Goal: Check status: Check status

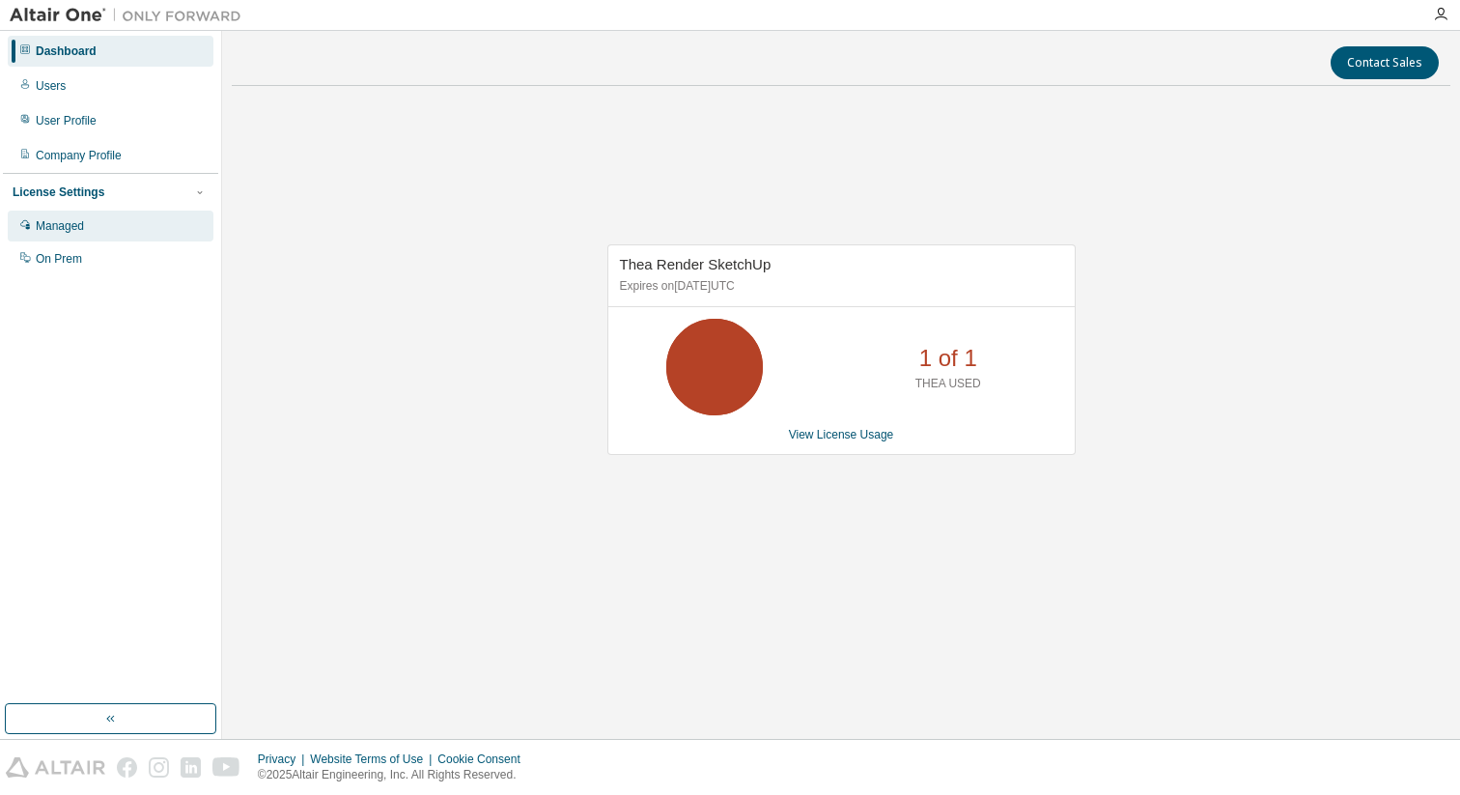
click at [76, 230] on div "Managed" at bounding box center [60, 225] width 48 height 15
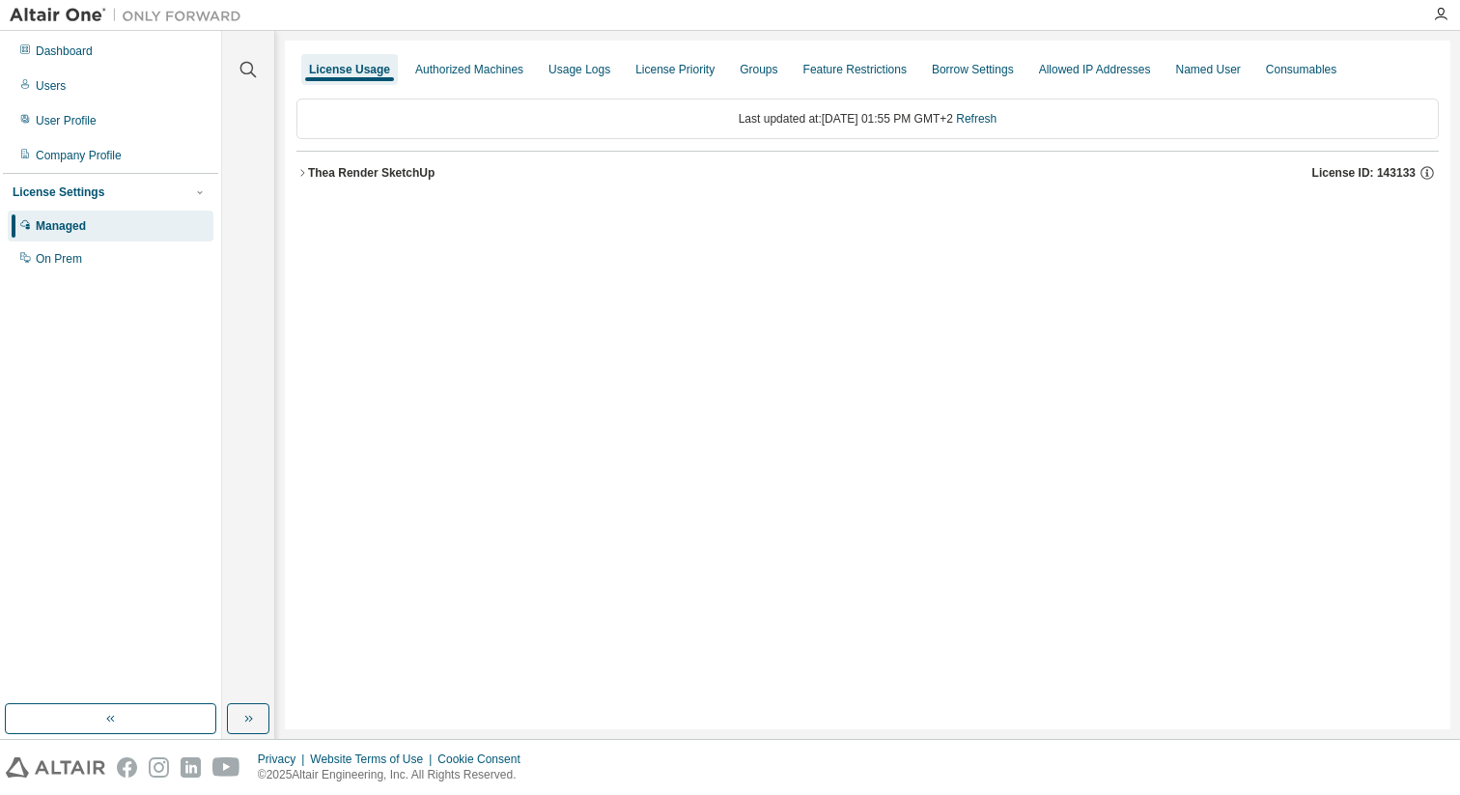
click at [406, 174] on div "Thea Render SketchUp" at bounding box center [371, 172] width 126 height 15
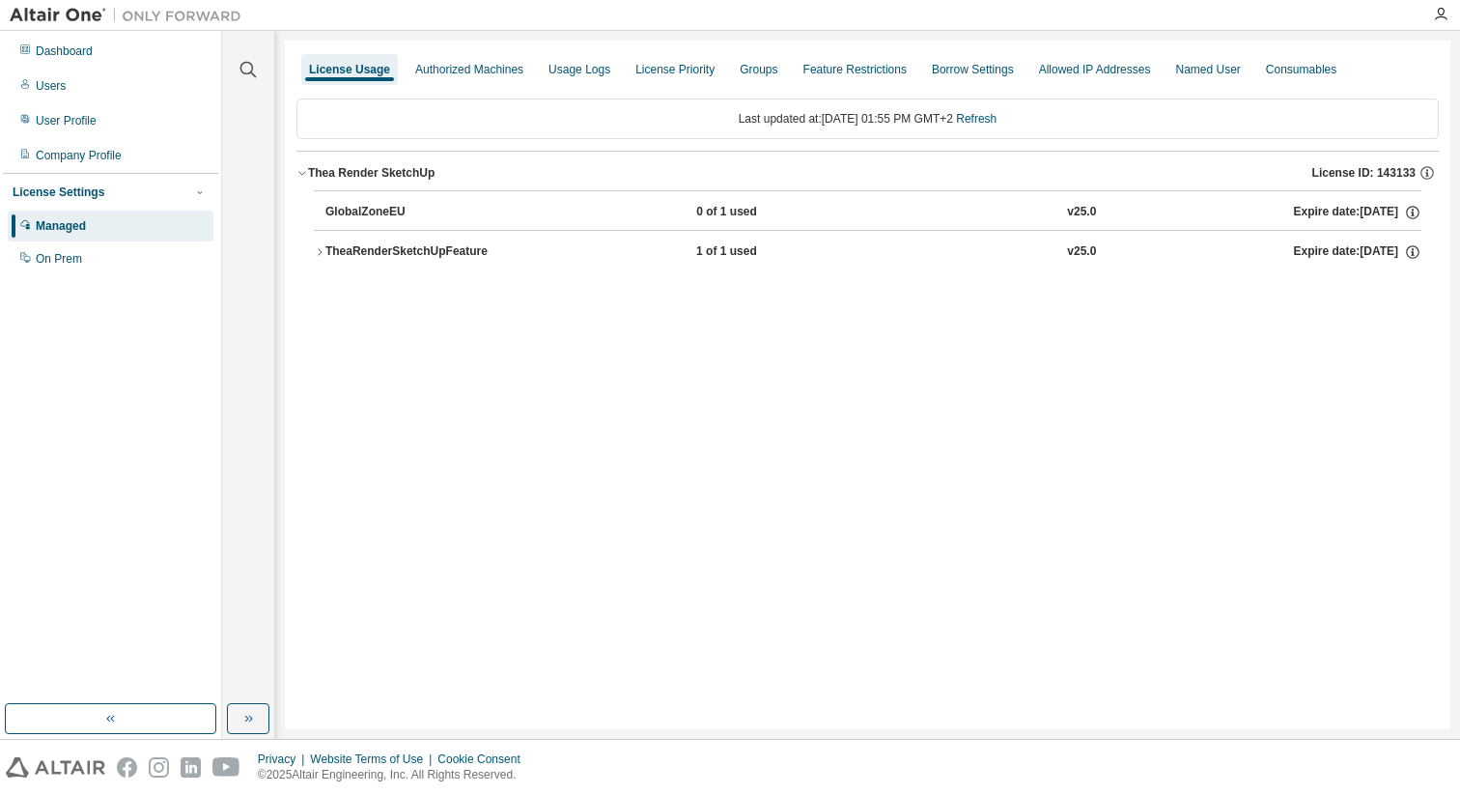
click at [407, 254] on div "TheaRenderSketchUpFeature" at bounding box center [412, 251] width 174 height 17
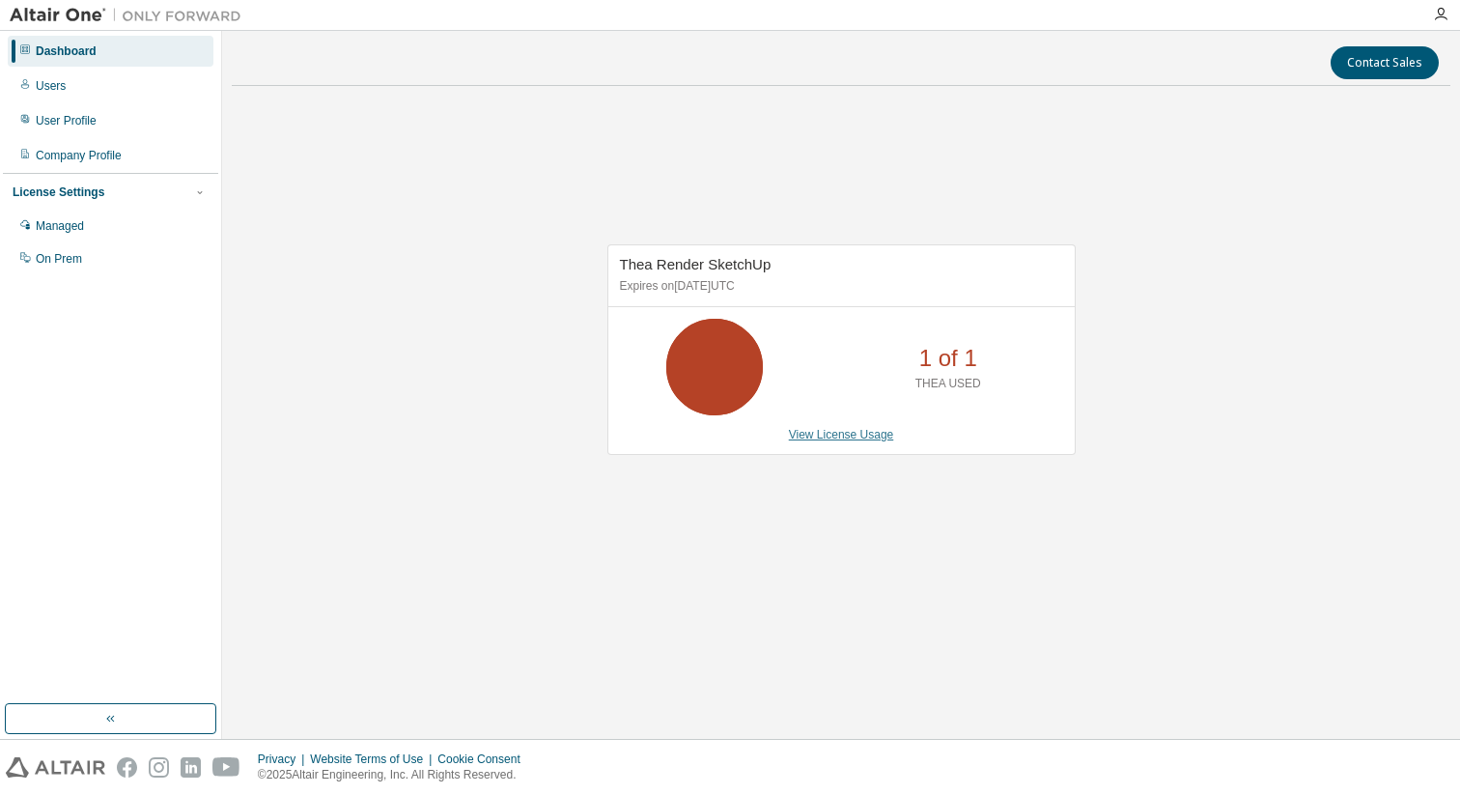
click at [829, 436] on link "View License Usage" at bounding box center [841, 435] width 105 height 14
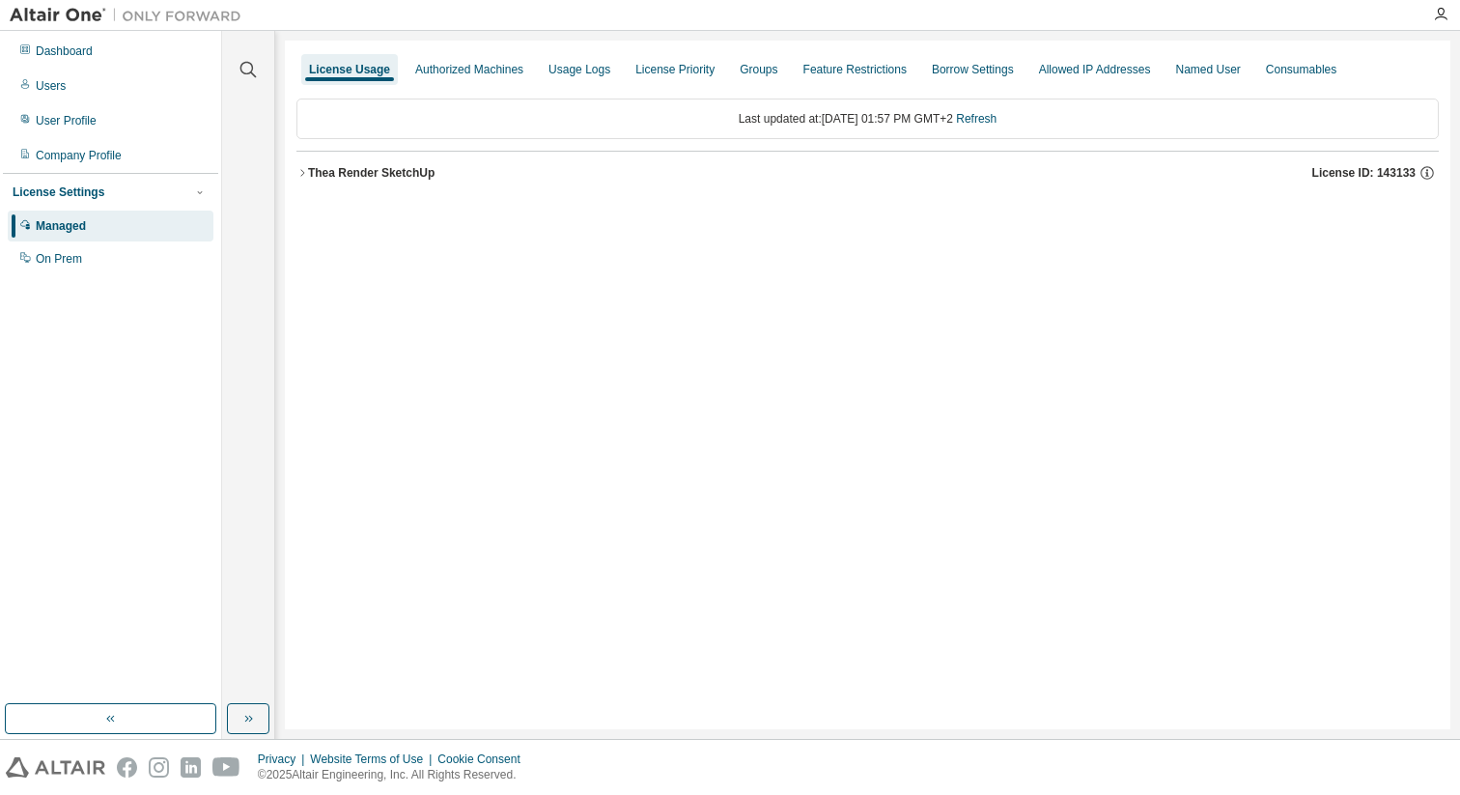
click at [373, 173] on div "Thea Render SketchUp" at bounding box center [371, 172] width 126 height 15
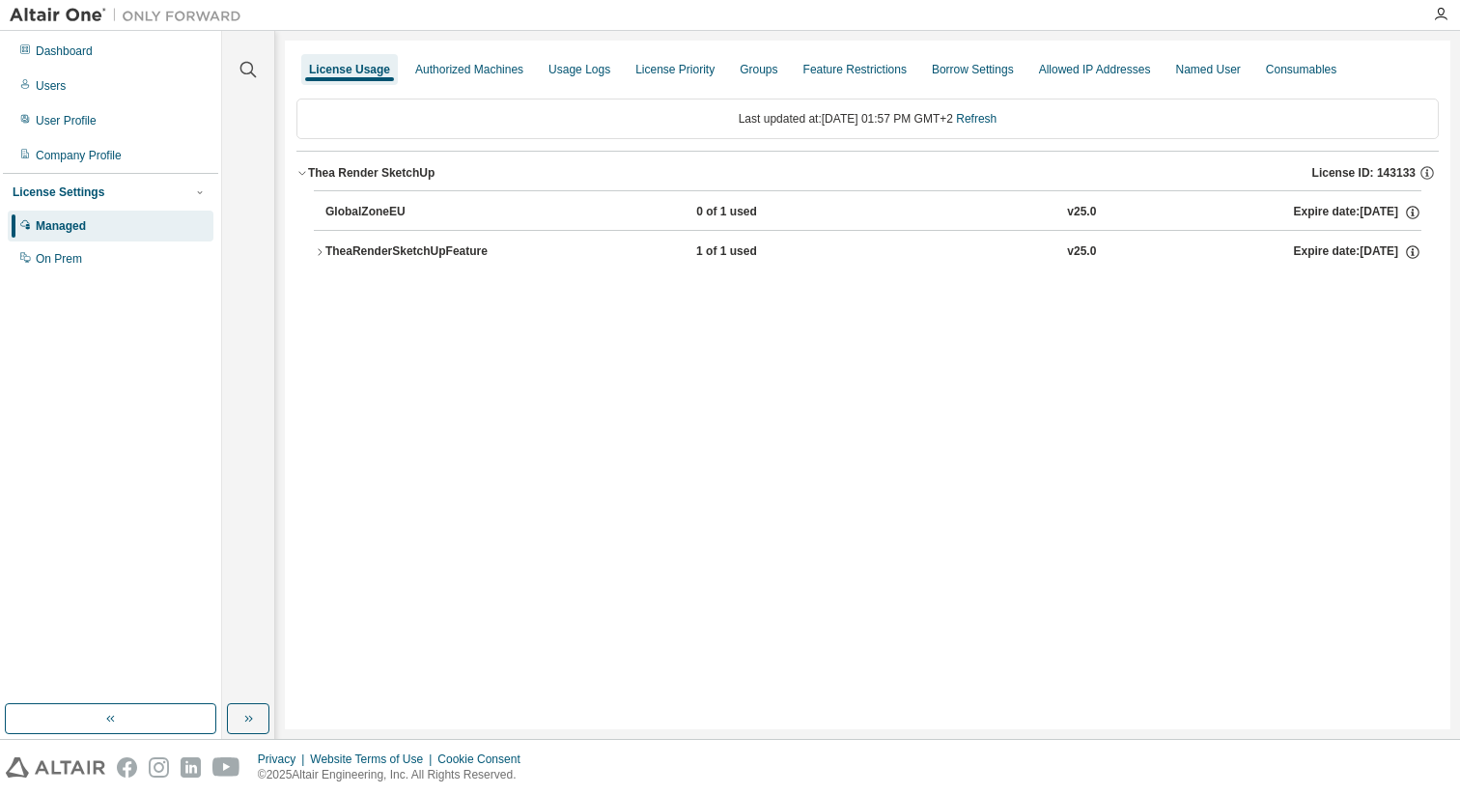
click at [407, 257] on div "TheaRenderSketchUpFeature" at bounding box center [412, 251] width 174 height 17
